Goal: Task Accomplishment & Management: Use online tool/utility

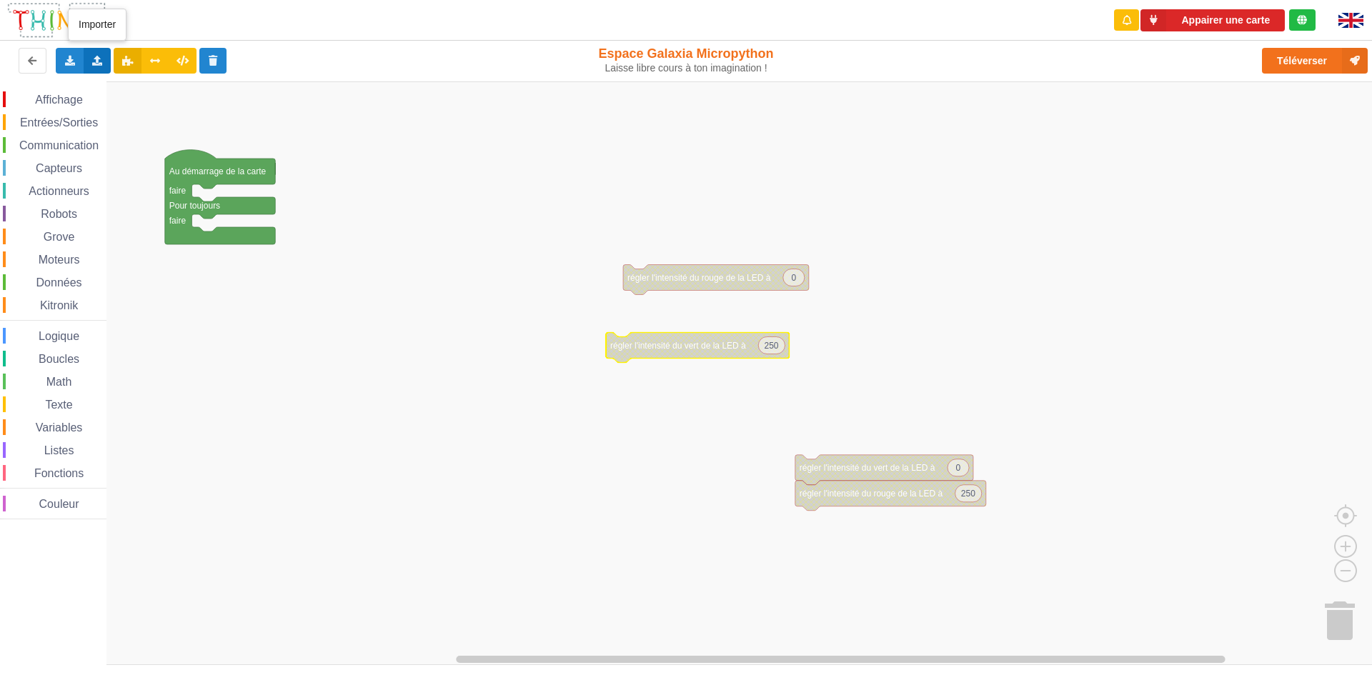
click at [91, 65] on div "Importer un assemblage de blocs Importer du code Python" at bounding box center [98, 61] width 28 height 26
click at [158, 91] on span "Importer un assemblage de blocs" at bounding box center [197, 86] width 148 height 11
click at [101, 62] on icon at bounding box center [97, 60] width 12 height 9
click at [115, 119] on div "Importer du code Python" at bounding box center [187, 113] width 191 height 26
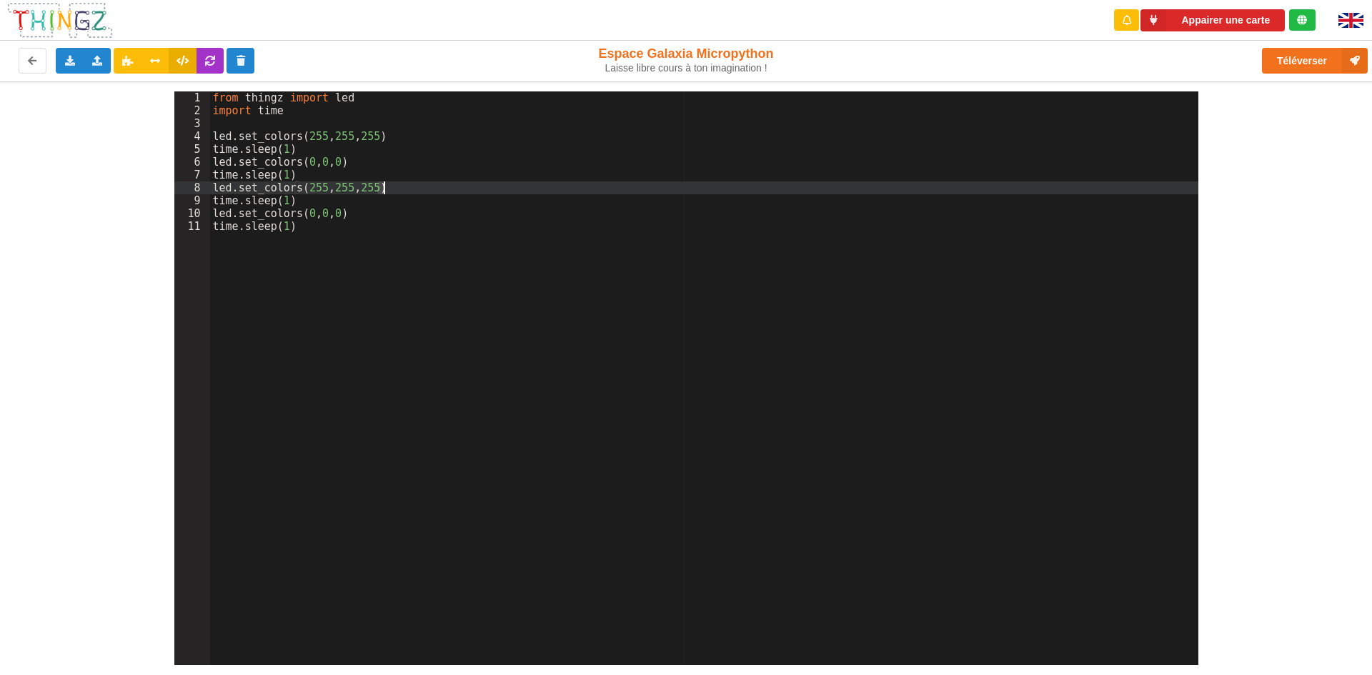
drag, startPoint x: 376, startPoint y: 183, endPoint x: 399, endPoint y: 186, distance: 23.1
click at [399, 186] on div "from thingz import led import time led . set_colors ( 255 , 255 , 255 ) time . …" at bounding box center [704, 390] width 988 height 599
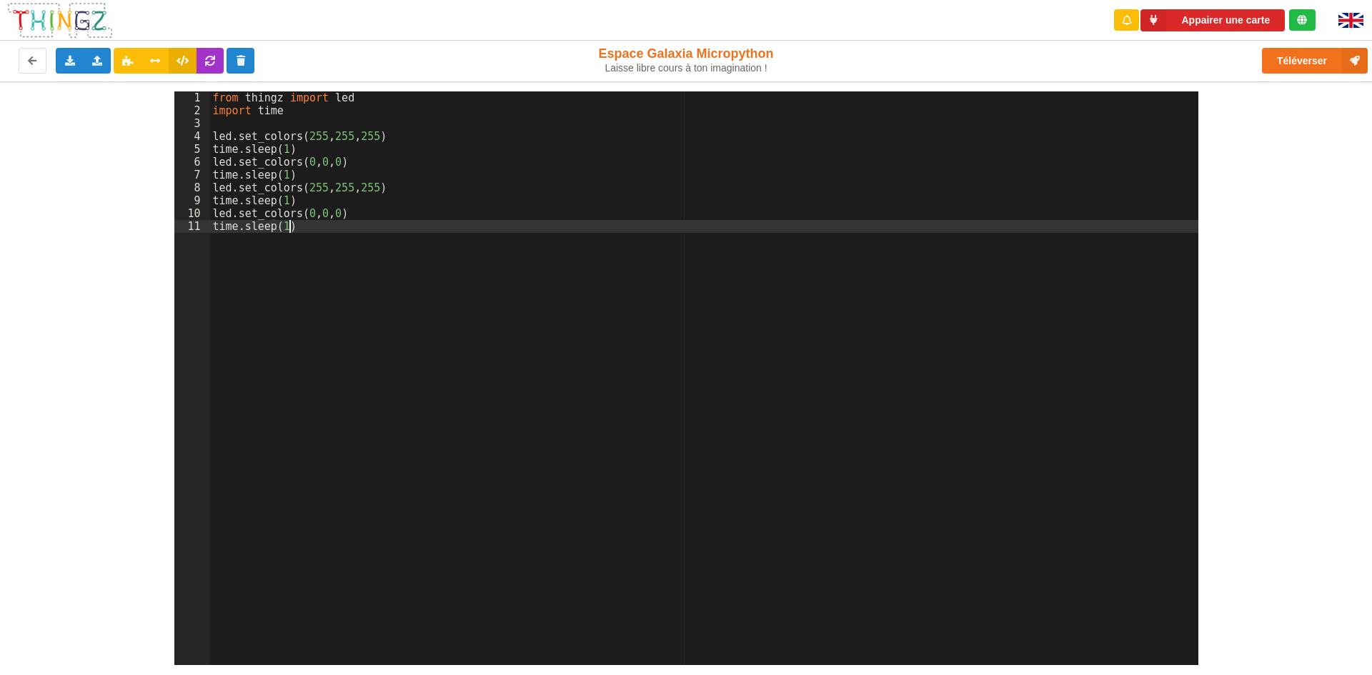
click at [312, 237] on div "from thingz import led import time led . set_colors ( 255 , 255 , 255 ) time . …" at bounding box center [704, 390] width 988 height 599
click at [1179, 16] on button "Appairer une carte" at bounding box center [1212, 20] width 144 height 22
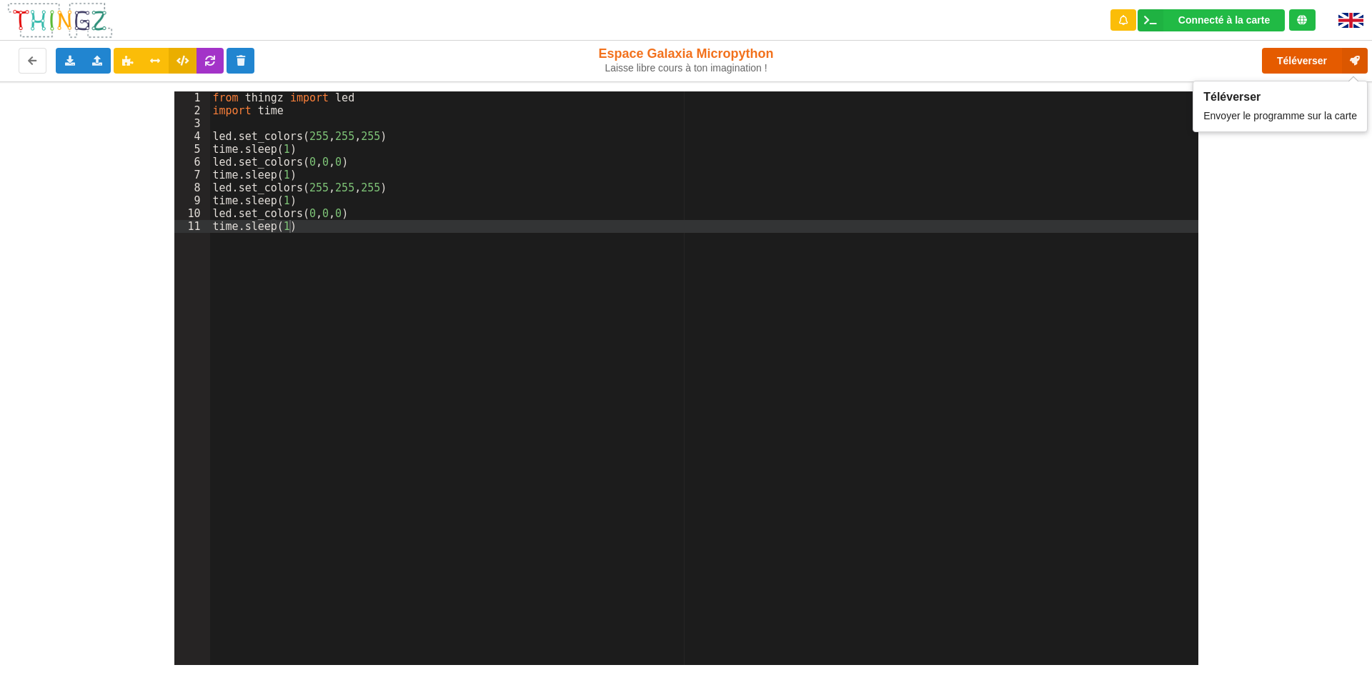
click at [1297, 56] on button "Téléverser" at bounding box center [1315, 61] width 106 height 26
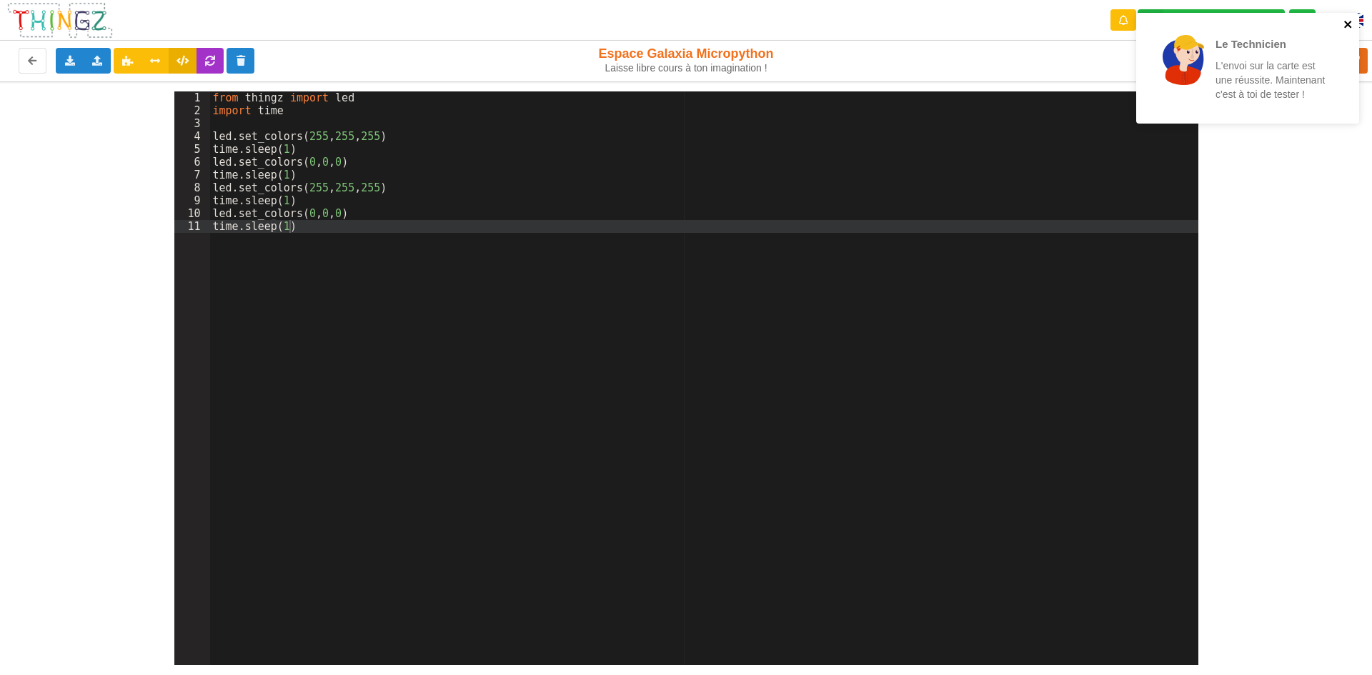
click at [1348, 25] on icon "close" at bounding box center [1347, 24] width 7 height 7
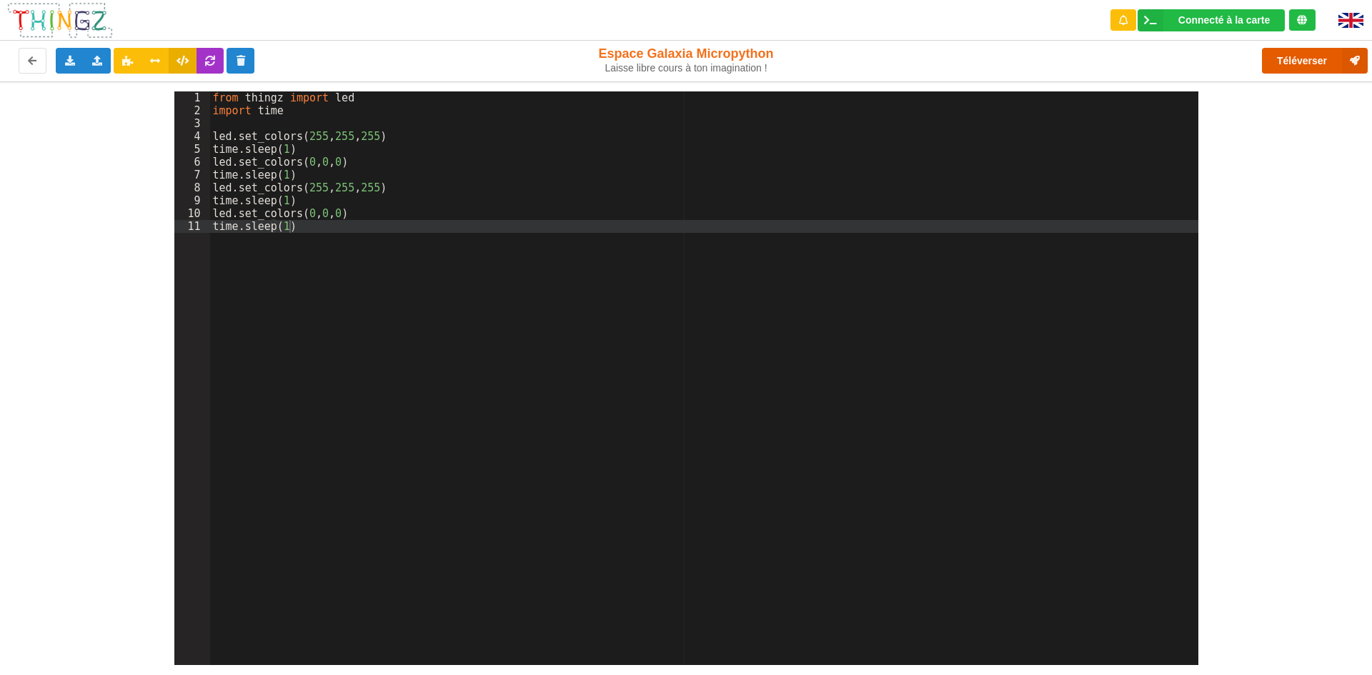
click at [1318, 64] on button "Téléverser" at bounding box center [1315, 61] width 106 height 26
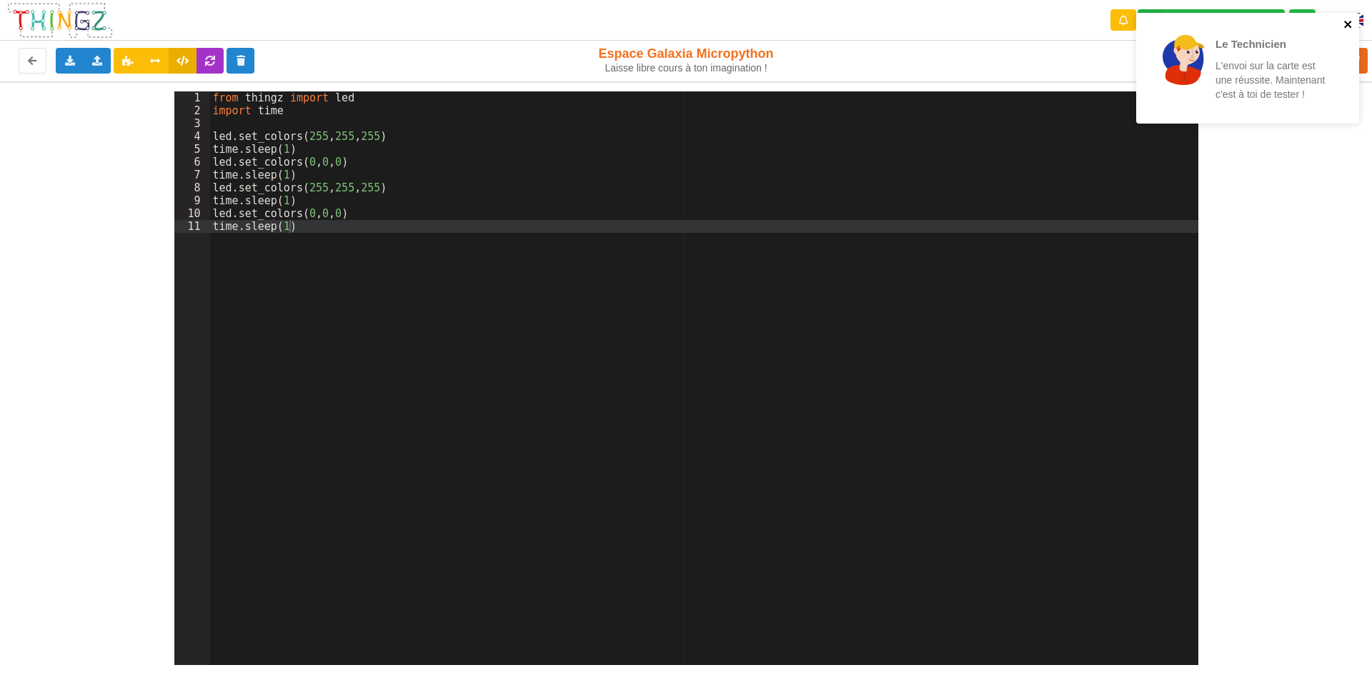
click at [1351, 23] on icon "close" at bounding box center [1348, 24] width 10 height 11
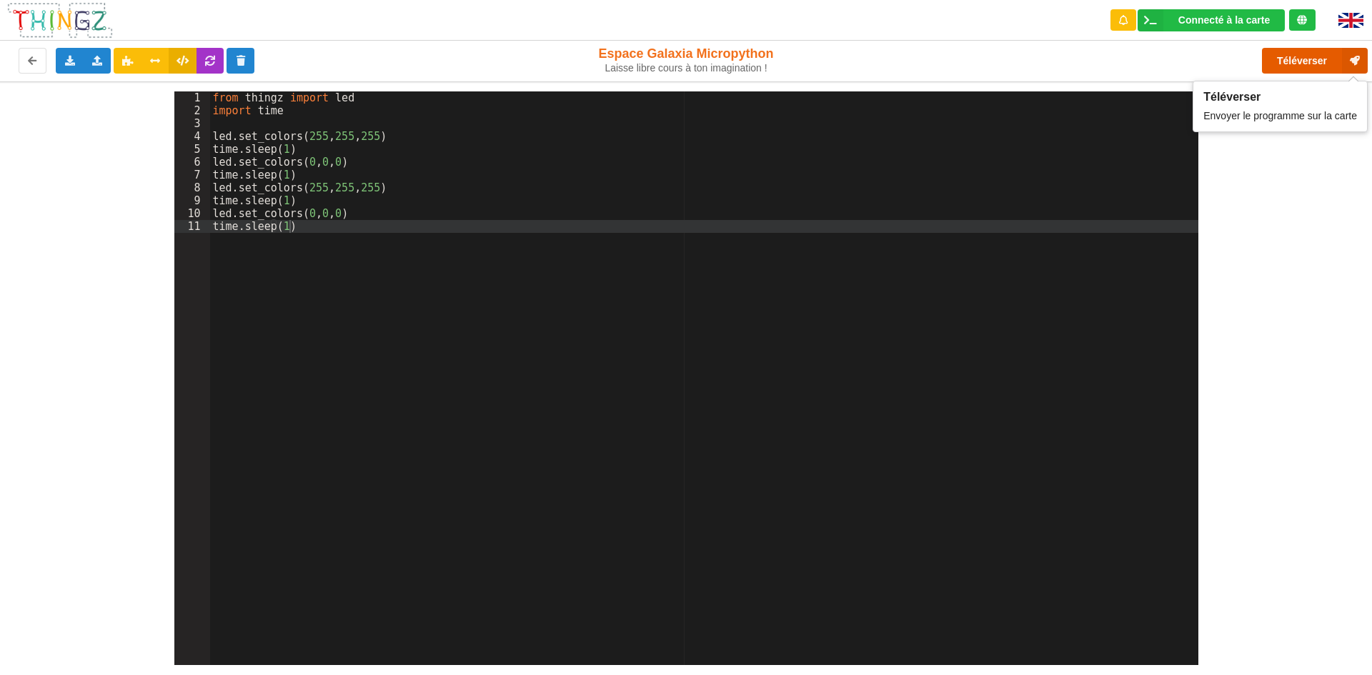
click at [1305, 51] on button "Téléverser" at bounding box center [1315, 61] width 106 height 26
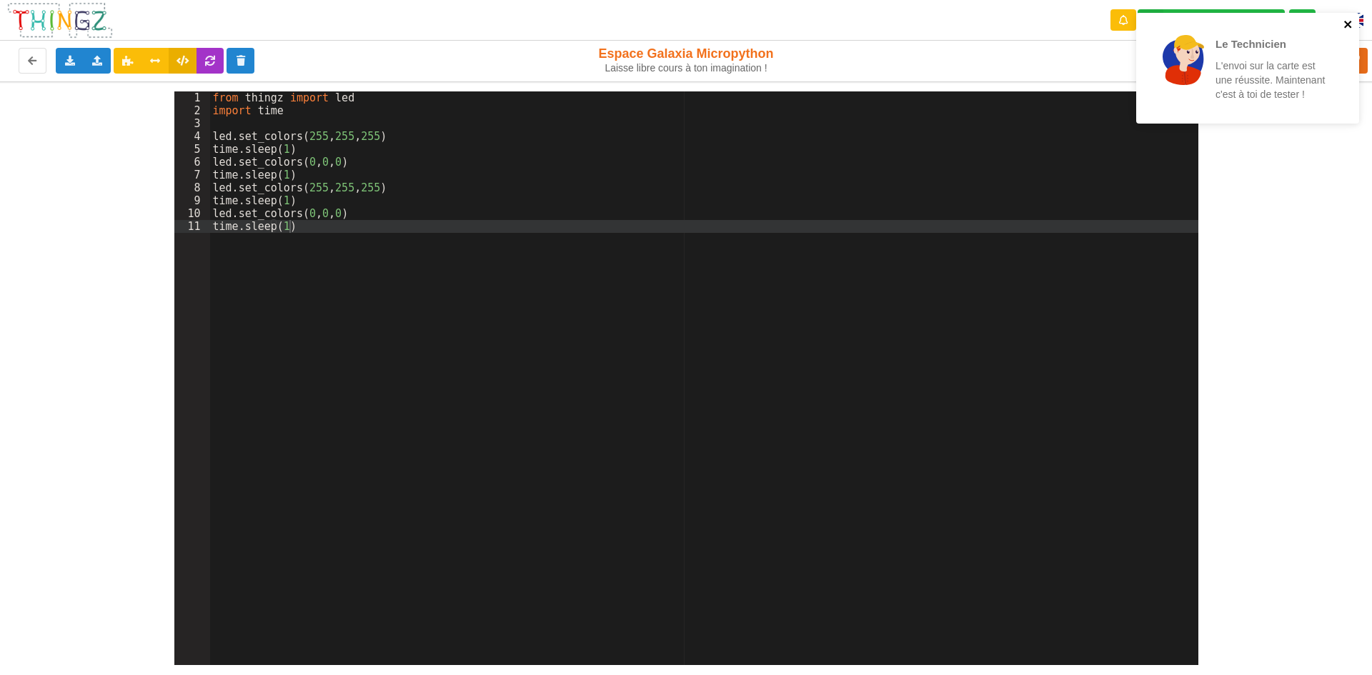
click at [1346, 25] on icon "close" at bounding box center [1347, 24] width 7 height 7
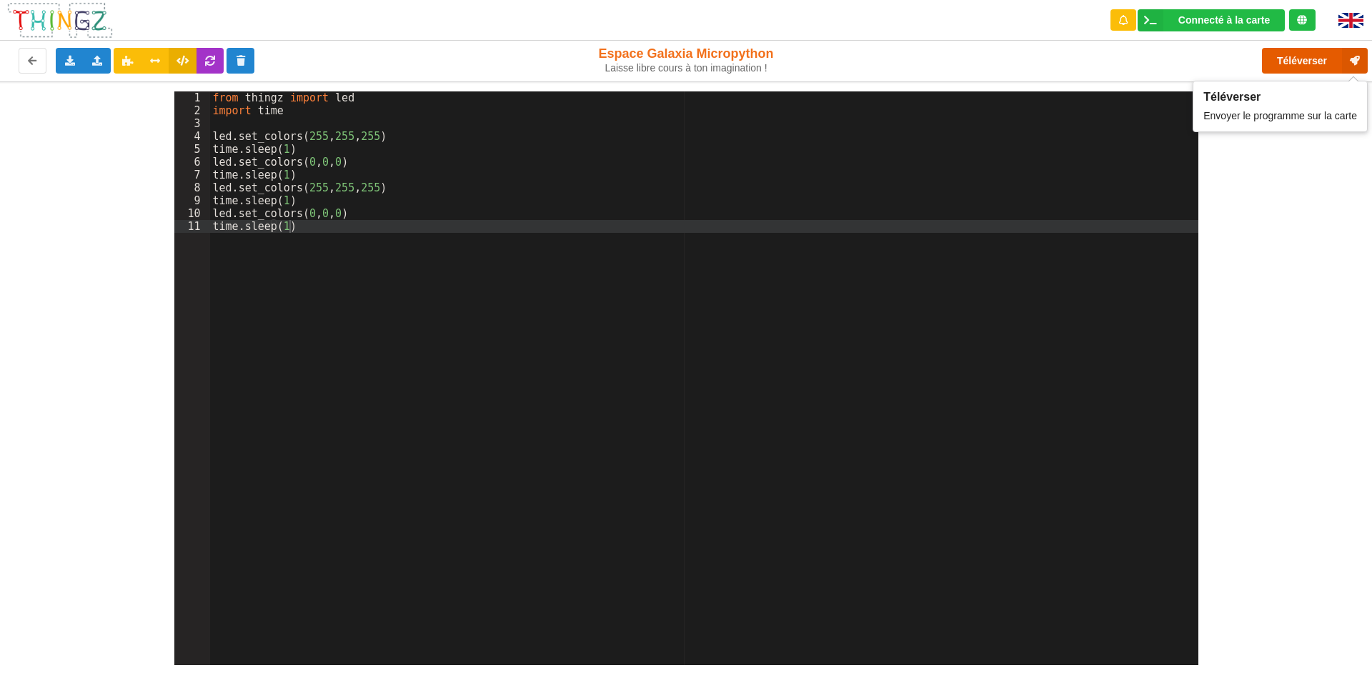
click at [1314, 59] on button "Téléverser" at bounding box center [1315, 61] width 106 height 26
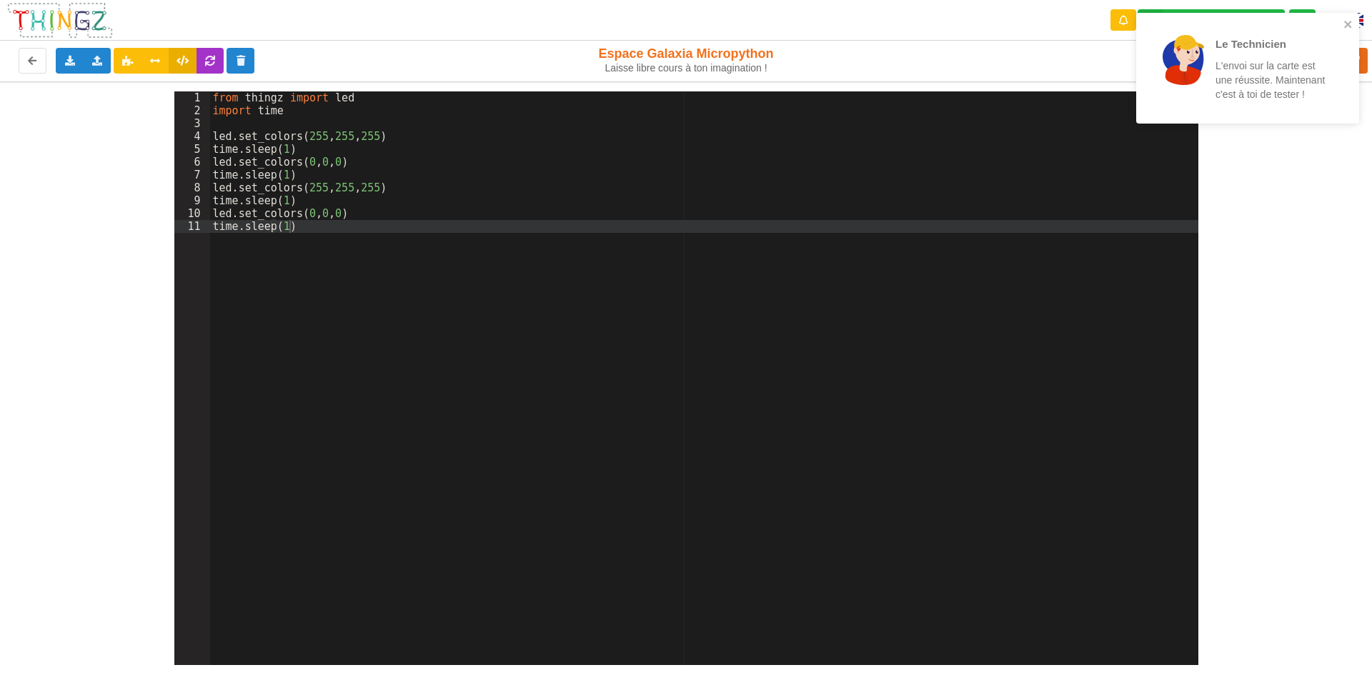
click at [1345, 17] on div "Le Technicien L'envoi sur la carte est une réussite. Maintenant c'est à toi de …" at bounding box center [1247, 68] width 223 height 111
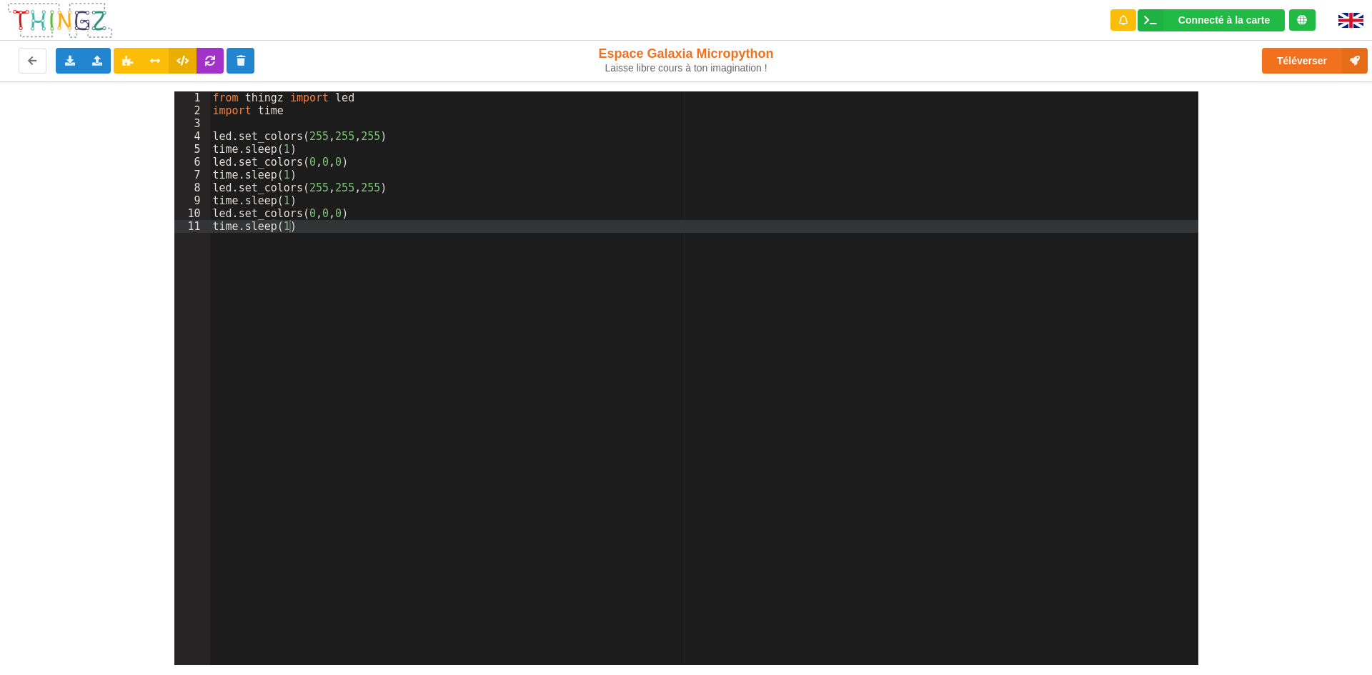
click at [1317, 56] on div "Le Technicien L'envoi sur la carte est une réussite. Maintenant c'est à toi de …" at bounding box center [1247, 73] width 229 height 126
click at [1315, 61] on button "Téléverser" at bounding box center [1315, 61] width 106 height 26
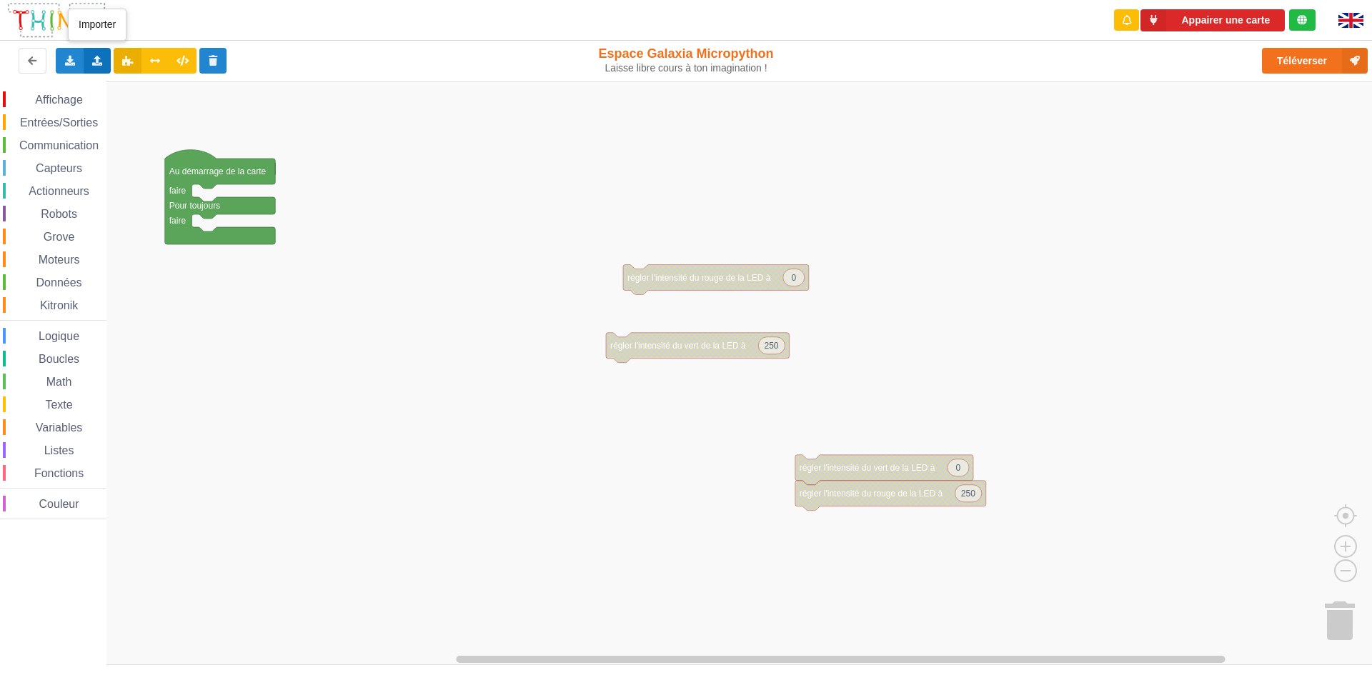
click at [104, 52] on div "Importer un assemblage de blocs Importer du code Python" at bounding box center [98, 61] width 28 height 26
click at [124, 88] on span "Importer un assemblage de blocs" at bounding box center [197, 86] width 148 height 11
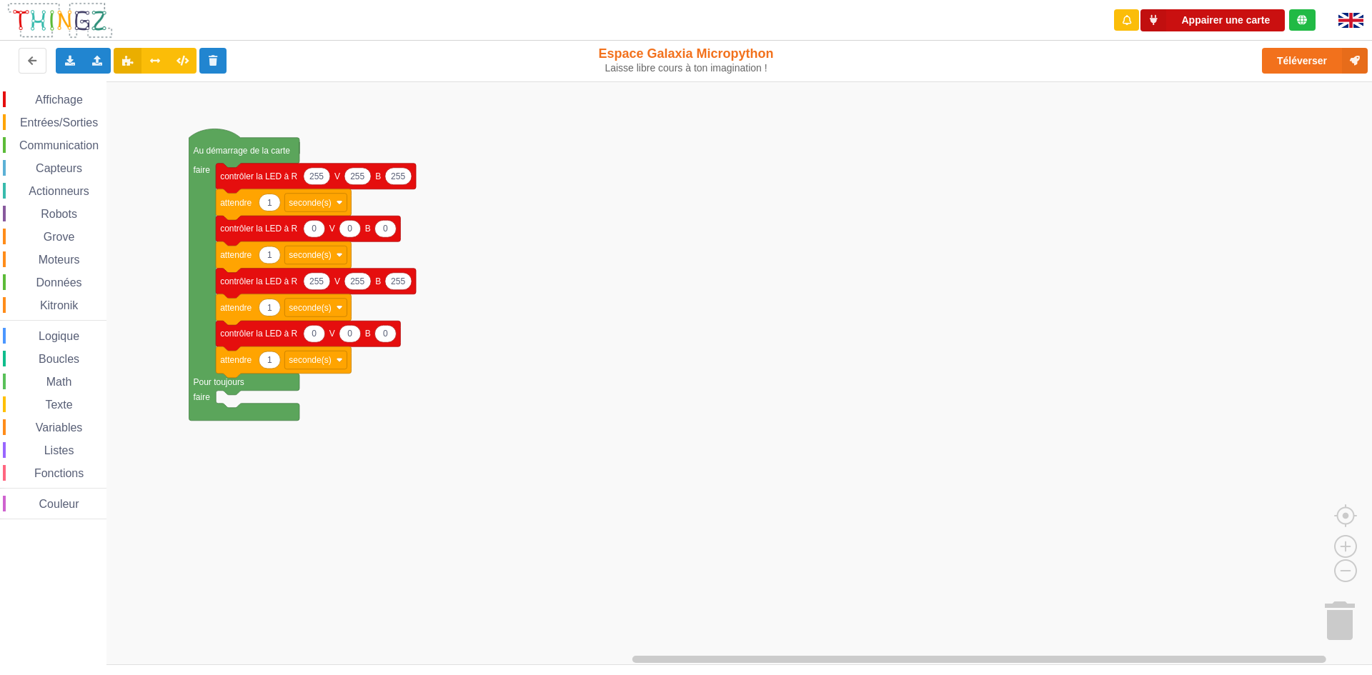
click at [1229, 16] on button "Appairer une carte" at bounding box center [1212, 20] width 144 height 22
click at [1253, 18] on button "Appairer une carte" at bounding box center [1212, 20] width 144 height 22
click at [1302, 56] on button "Téléverser" at bounding box center [1315, 61] width 106 height 26
click at [1302, 56] on div "Le Technicien Il y a eu un problème... Essaie encore ! Appairer une carte Expor…" at bounding box center [686, 327] width 1392 height 675
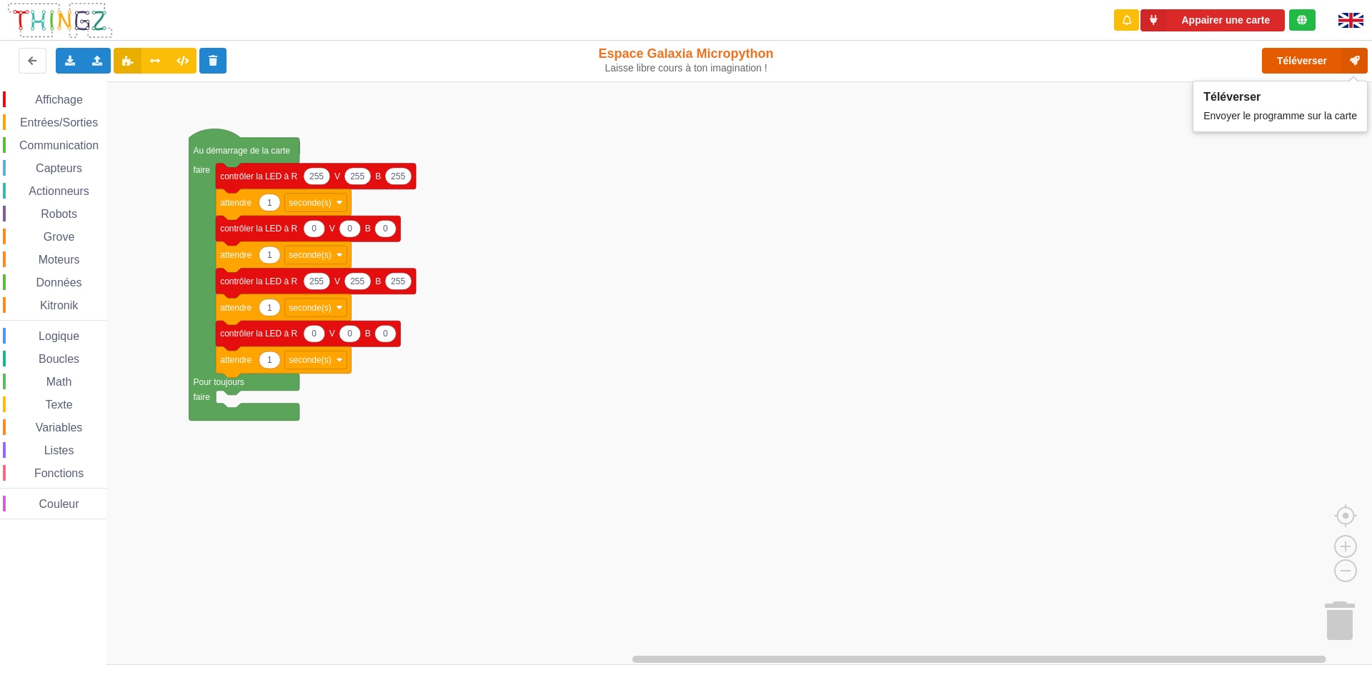
click at [1334, 54] on button "Téléverser" at bounding box center [1315, 61] width 106 height 26
click at [1248, 23] on button "Appairer une carte" at bounding box center [1212, 20] width 144 height 22
click at [1198, 19] on button "Appairer une carte" at bounding box center [1212, 20] width 144 height 22
click at [1325, 59] on button "Téléverser" at bounding box center [1315, 61] width 106 height 26
